Goal: Information Seeking & Learning: Understand process/instructions

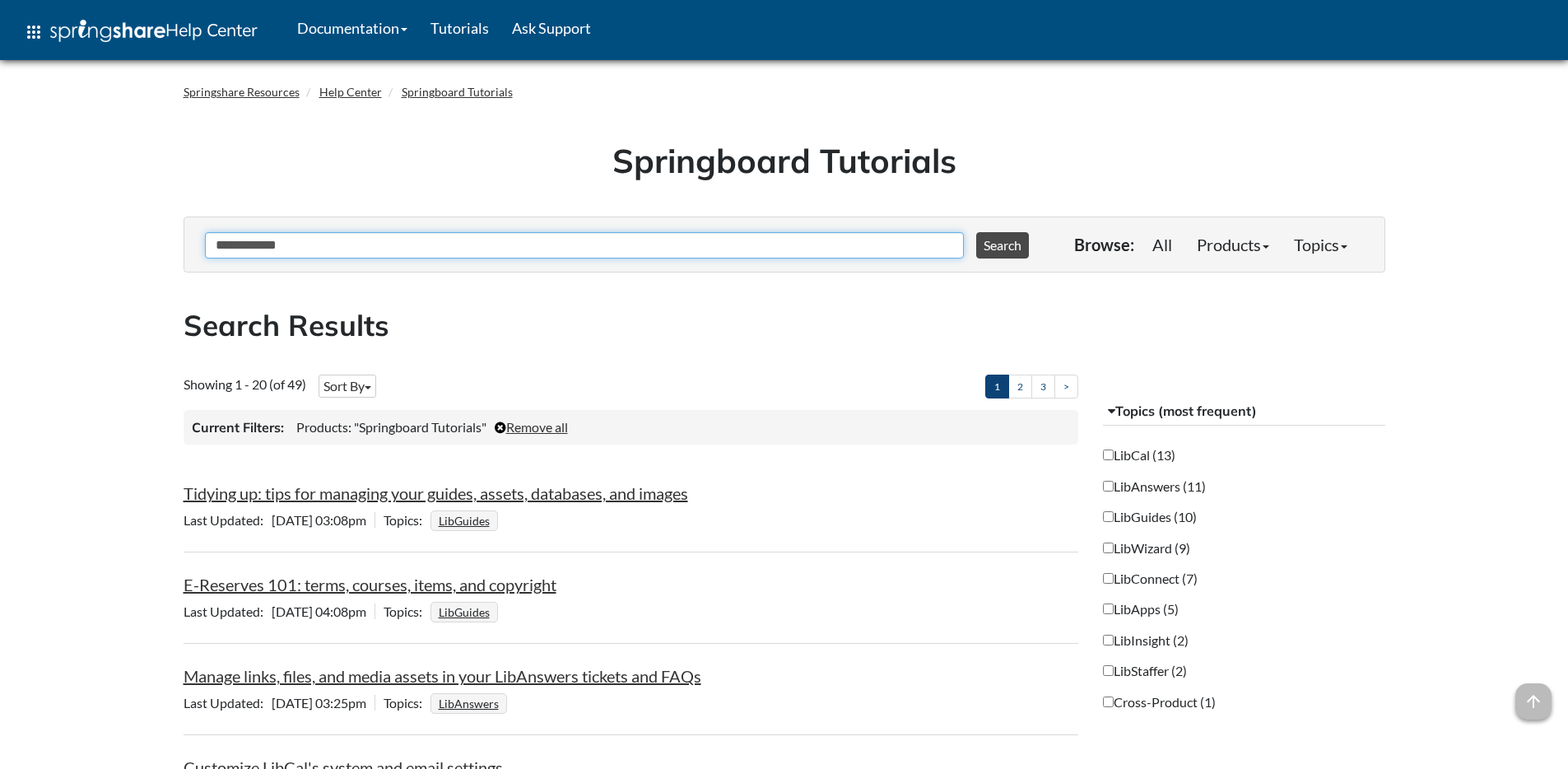
click at [617, 256] on input "**********" at bounding box center [584, 245] width 759 height 26
type input "**********"
click at [976, 232] on button "Search" at bounding box center [1003, 245] width 53 height 26
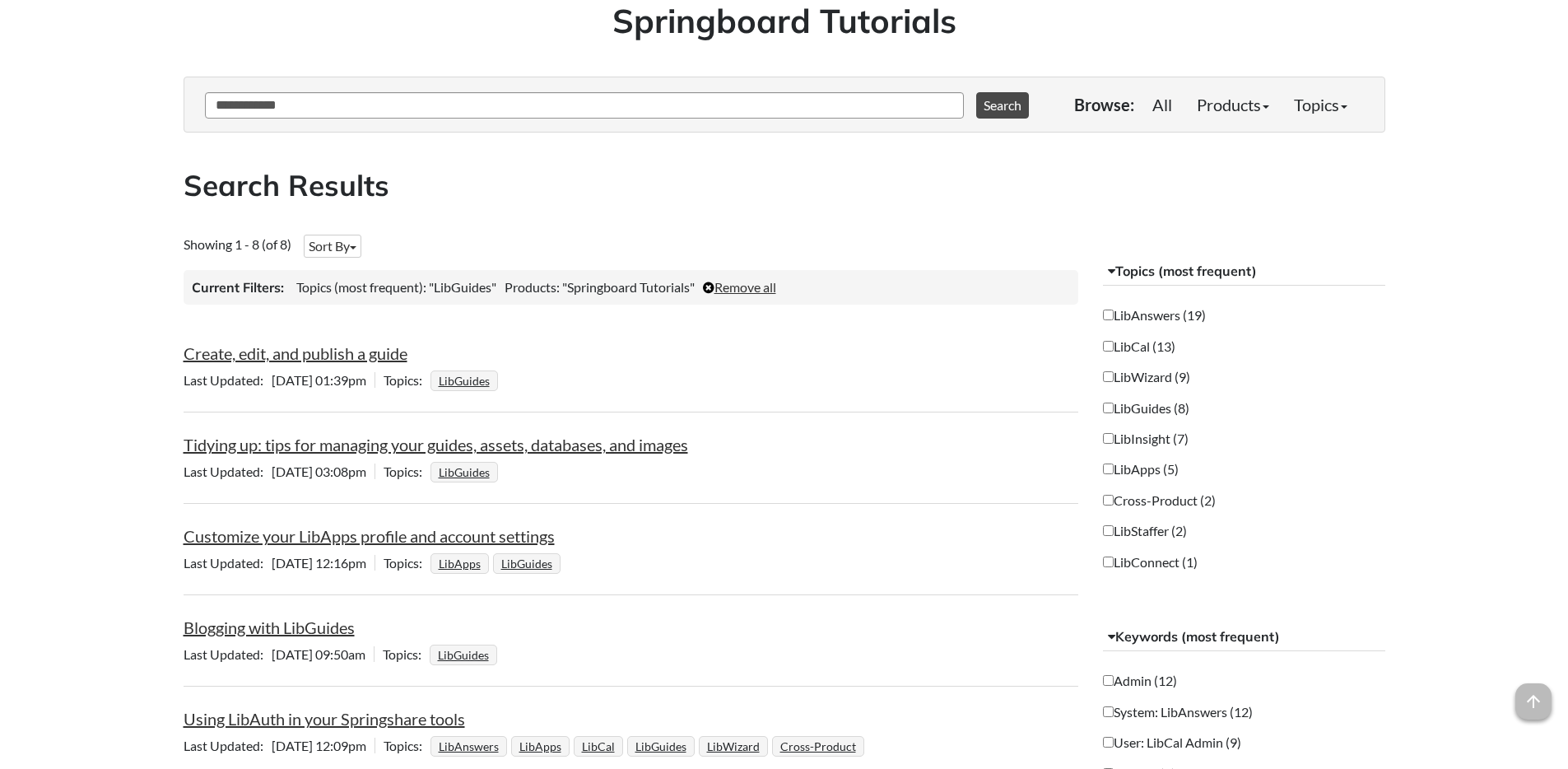
scroll to position [72, 0]
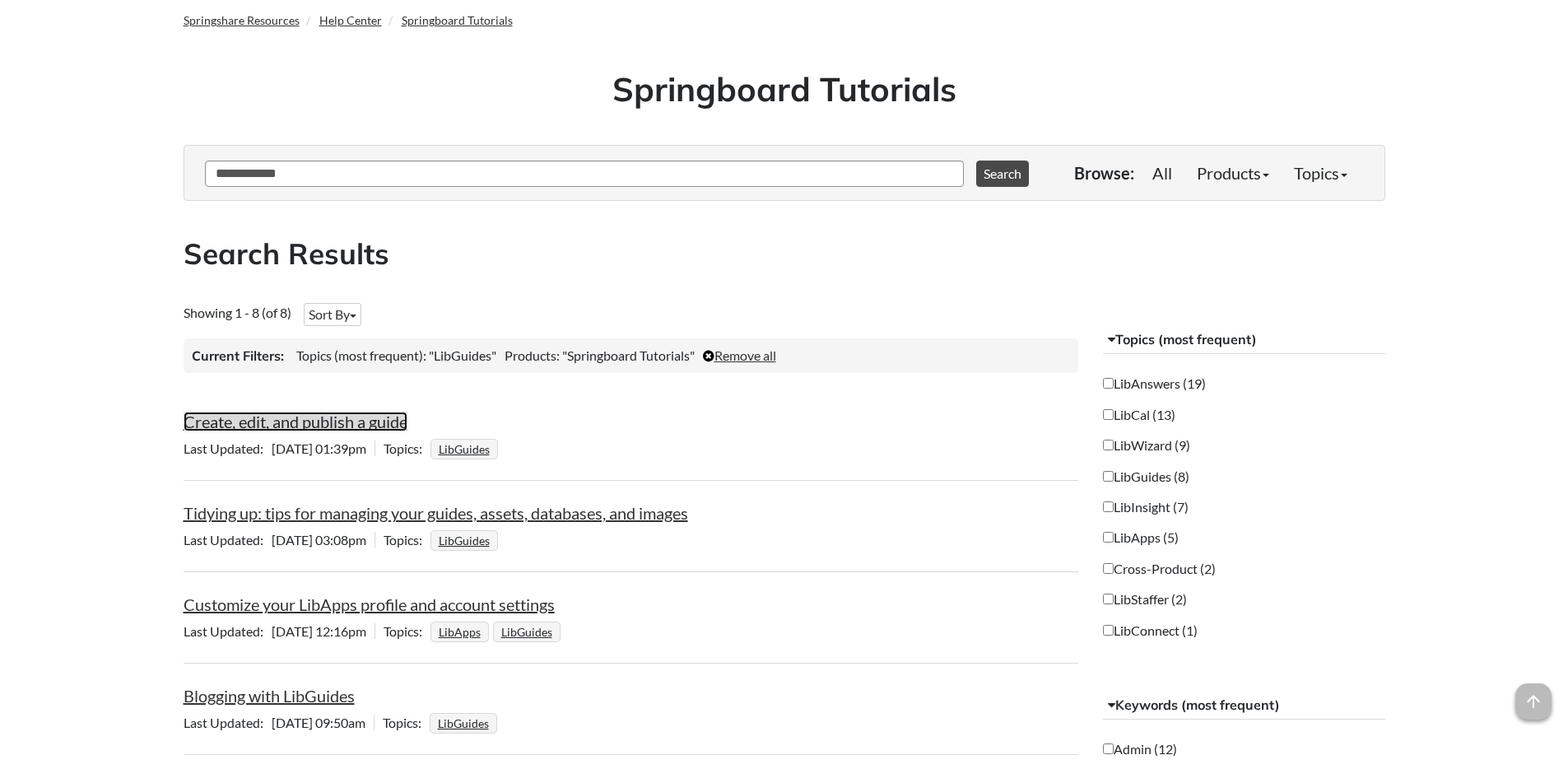
click at [288, 425] on link "Create, edit, and publish a guide" at bounding box center [295, 421] width 224 height 20
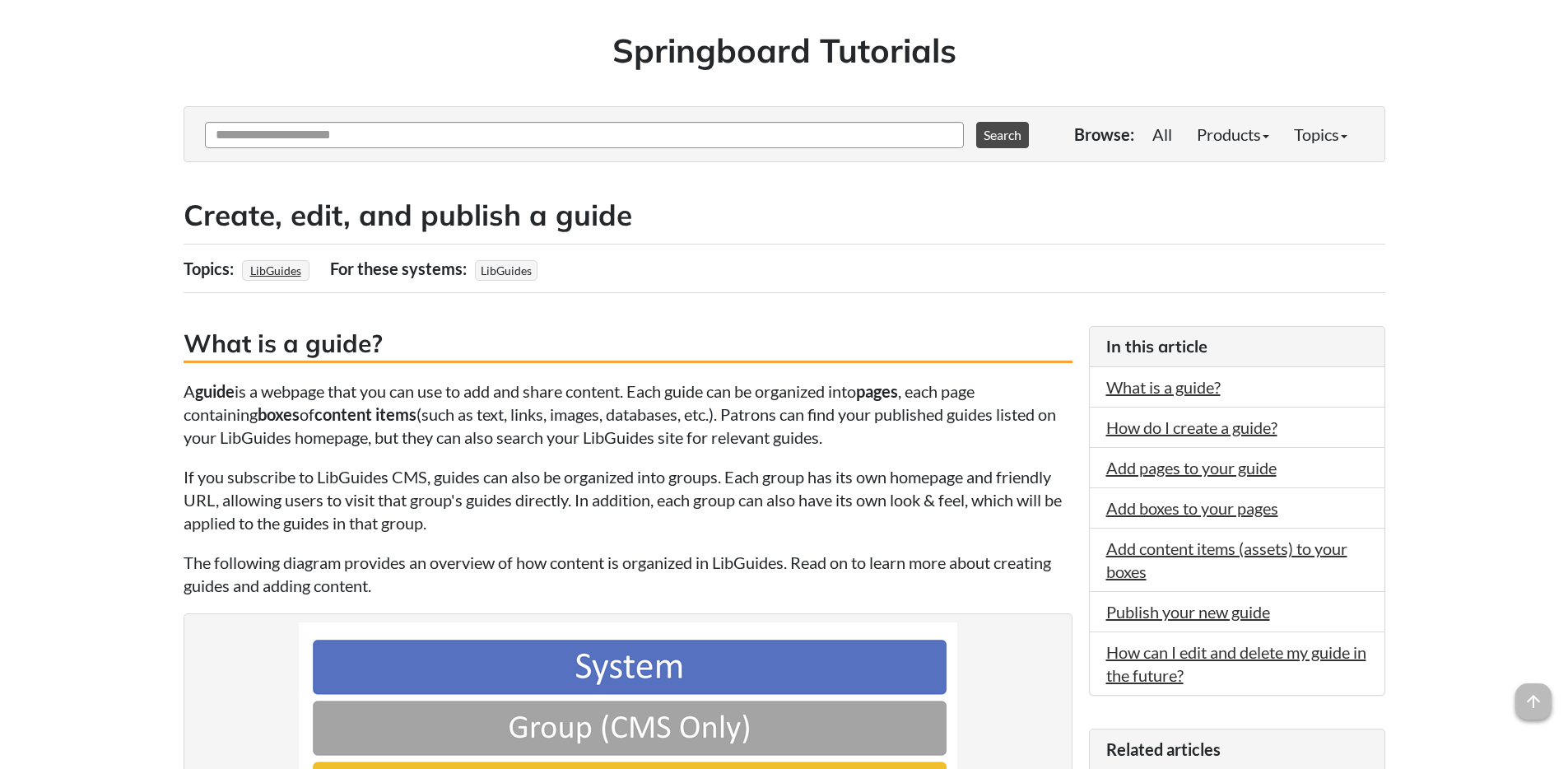
scroll to position [111, 0]
click at [1116, 547] on link "Add content items (assets) to your boxes" at bounding box center [1227, 559] width 241 height 43
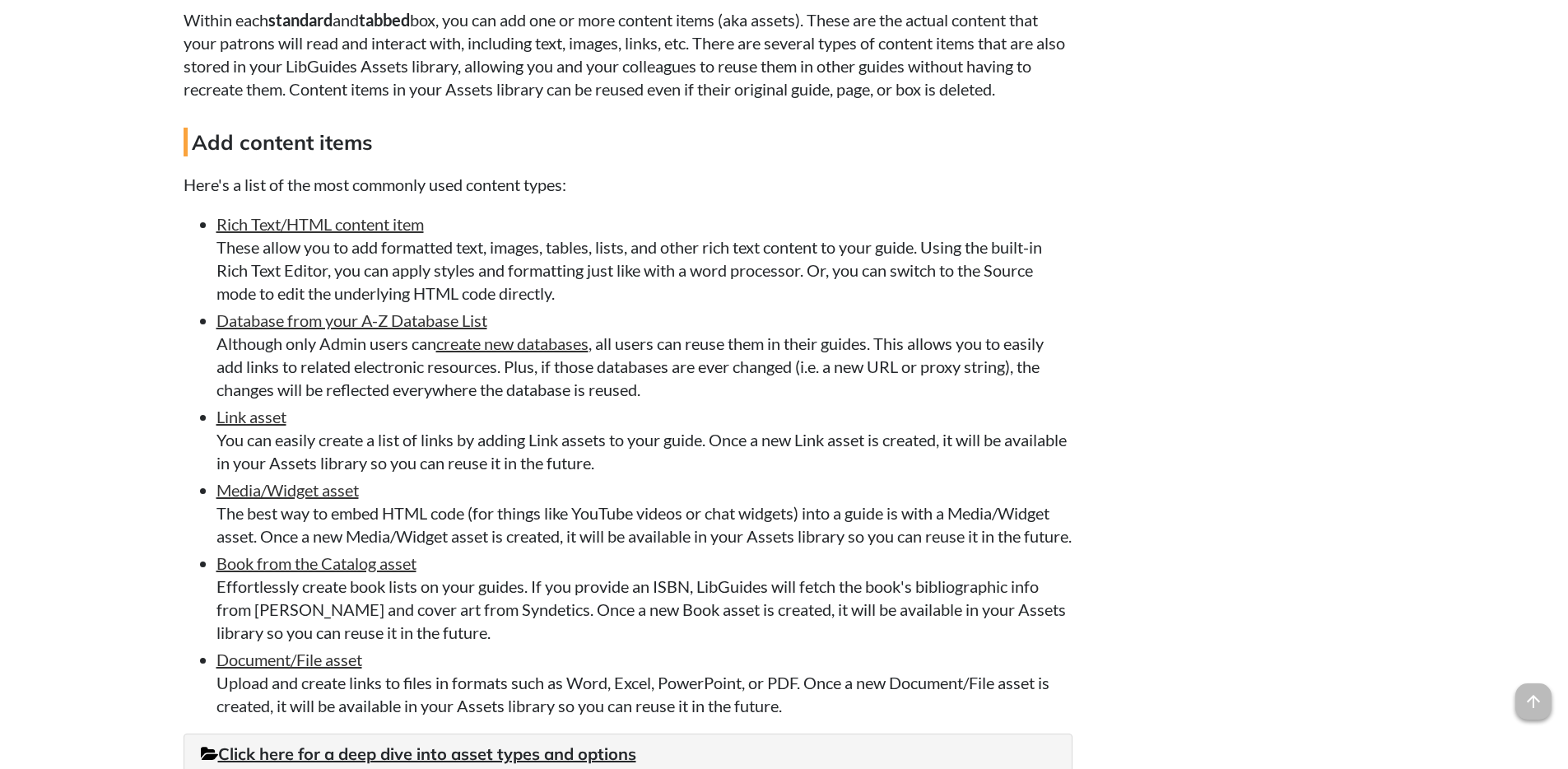
scroll to position [3113, 0]
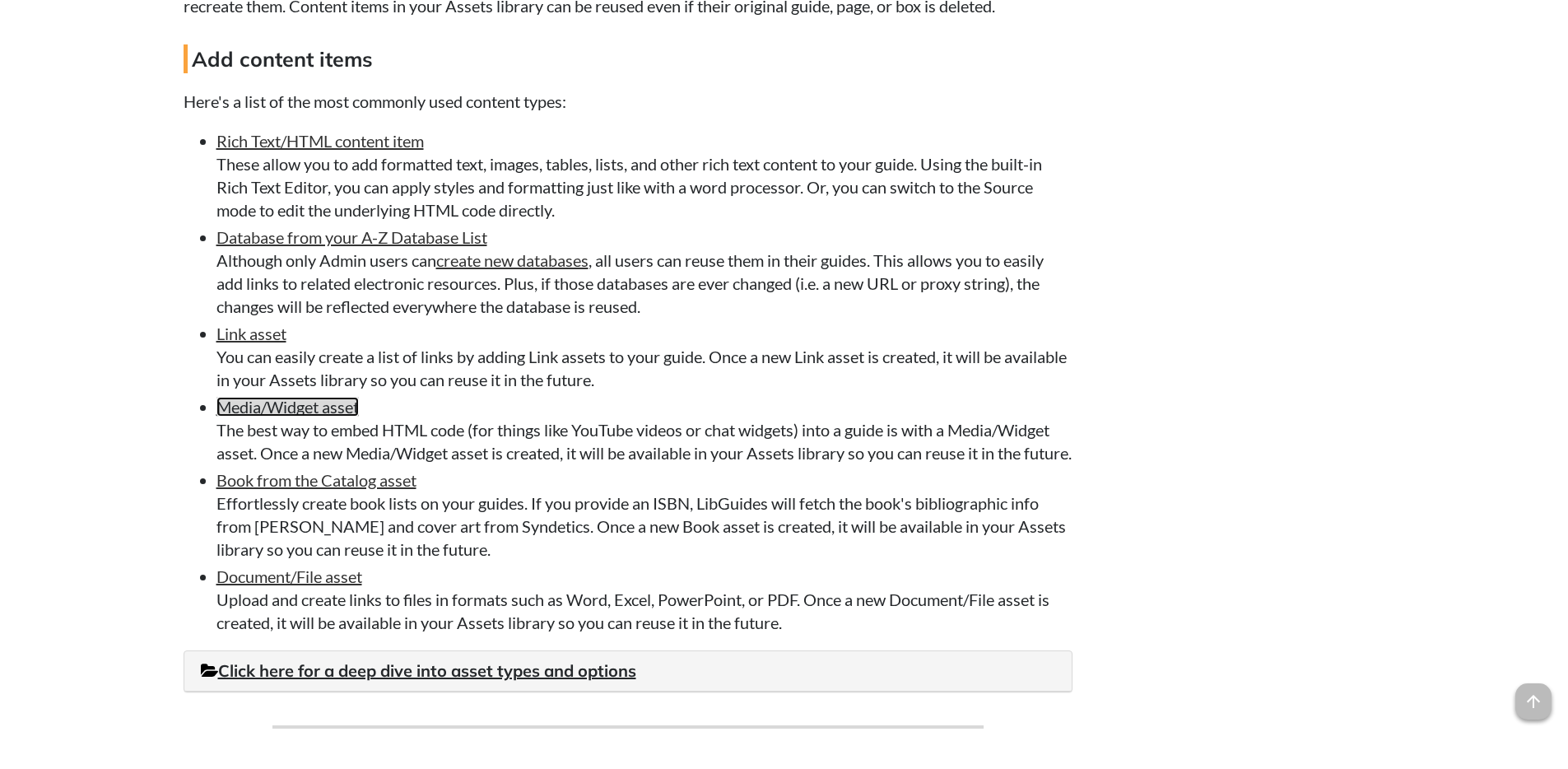
click at [292, 416] on link "Media/Widget asset" at bounding box center [287, 407] width 142 height 20
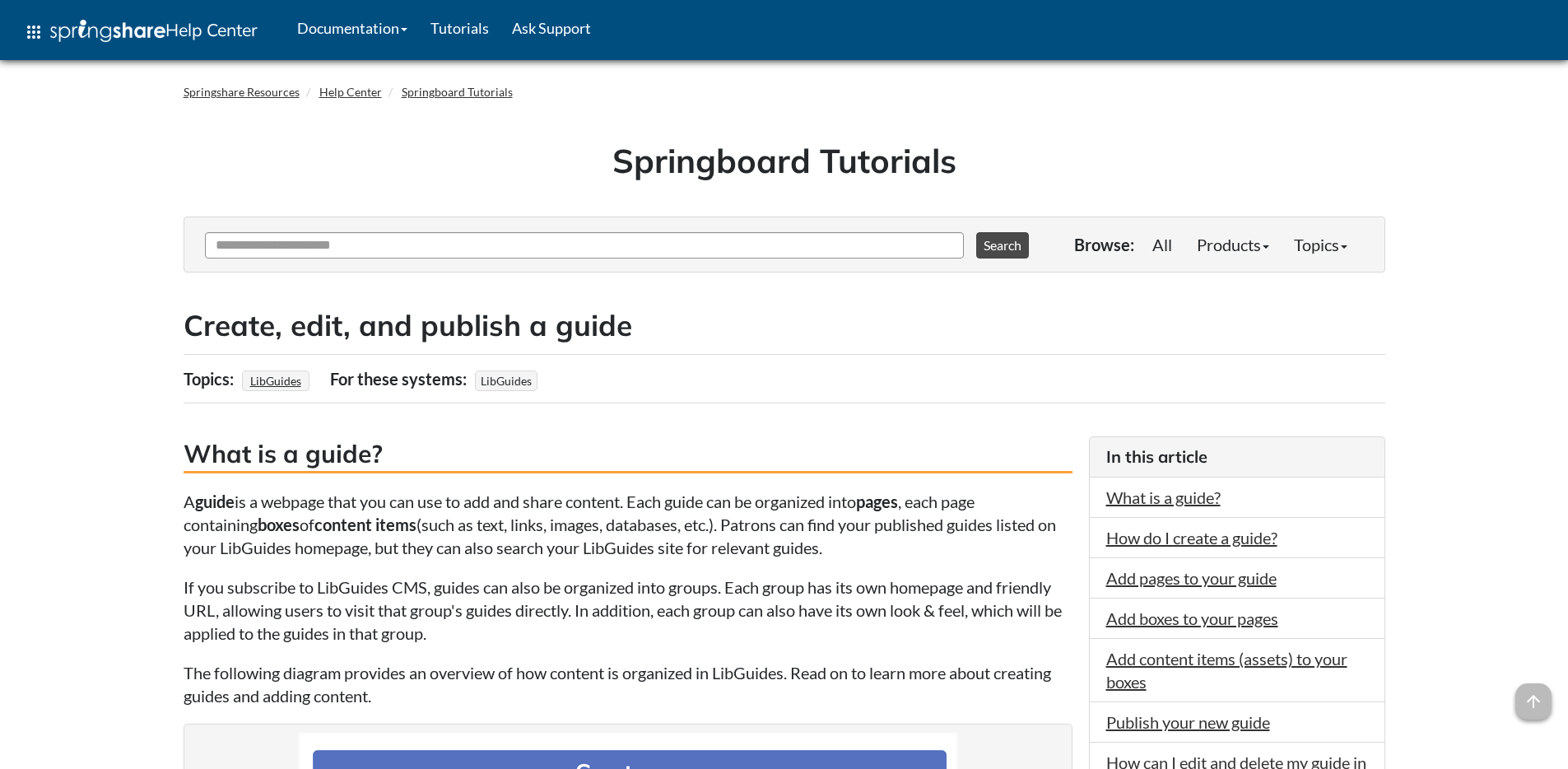
click at [1233, 647] on li "Add content items (assets) to your boxes" at bounding box center [1237, 670] width 295 height 64
click at [1228, 674] on li "Add content items (assets) to your boxes" at bounding box center [1237, 670] width 295 height 64
click at [1228, 664] on link "Add content items (assets) to your boxes" at bounding box center [1227, 670] width 241 height 43
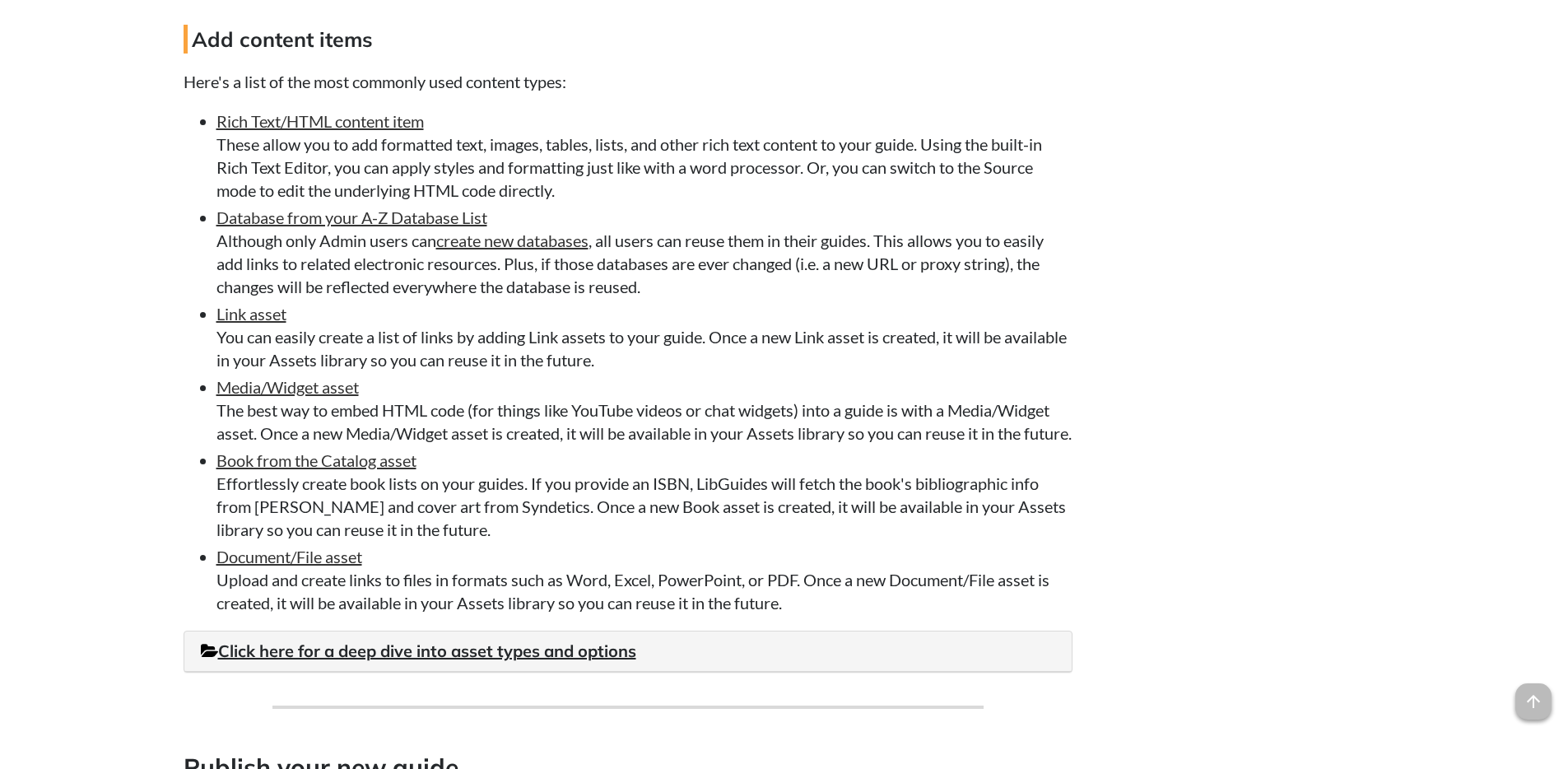
scroll to position [3144, 0]
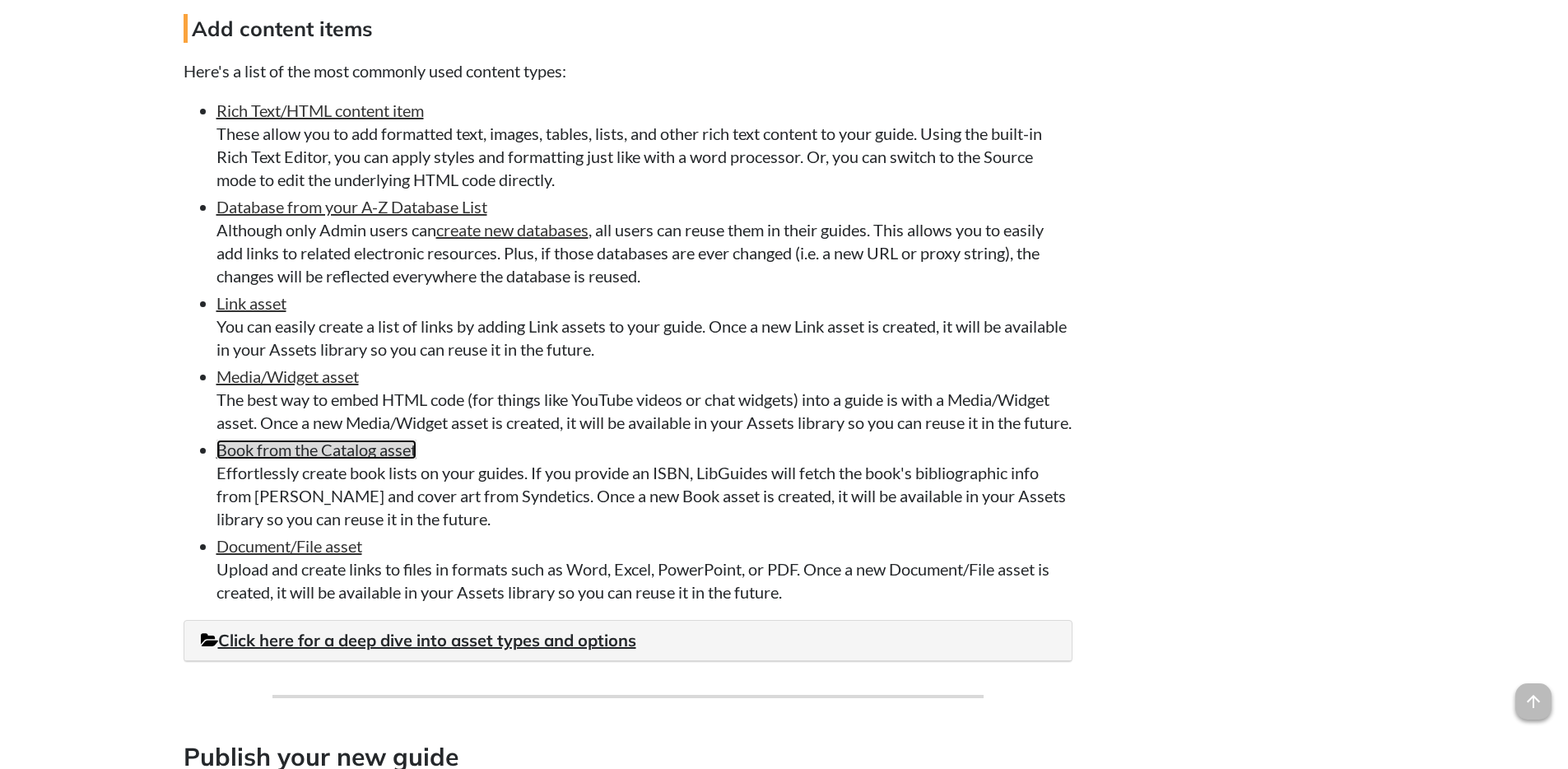
click at [285, 459] on link "Book from the Catalog asset" at bounding box center [316, 450] width 200 height 20
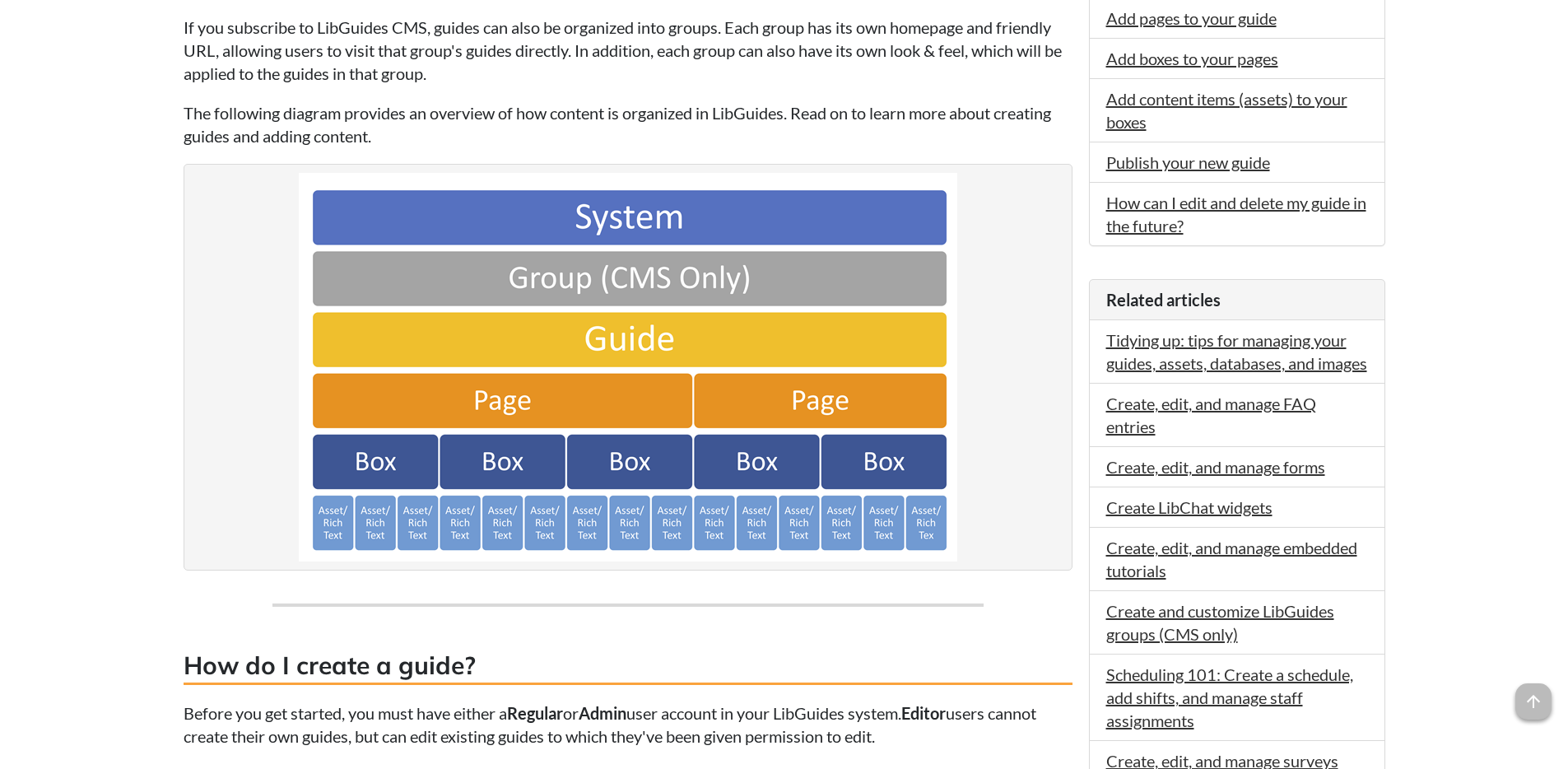
scroll to position [463, 0]
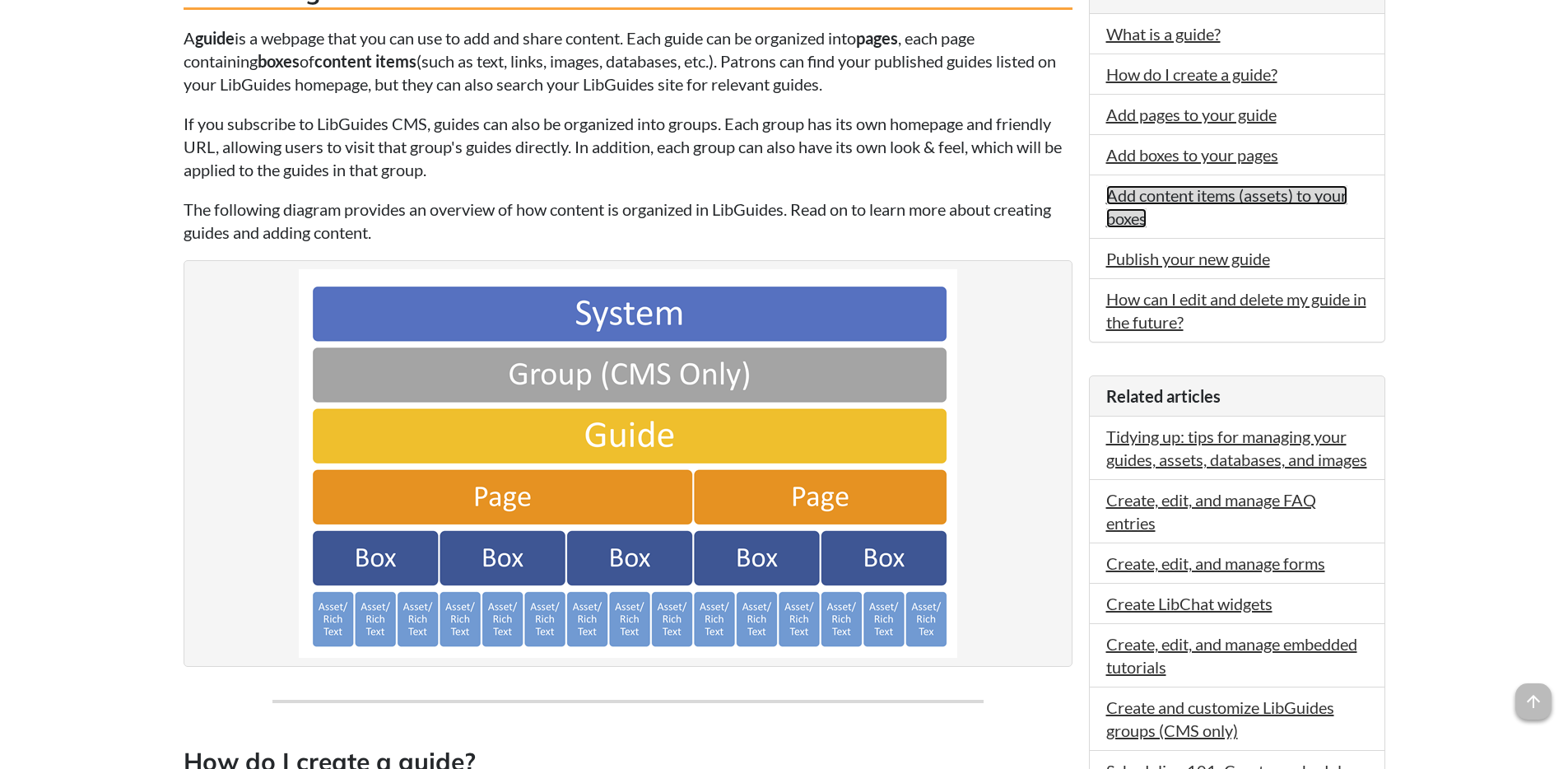
click at [1184, 188] on link "Add content items (assets) to your boxes" at bounding box center [1227, 207] width 241 height 43
